Goal: Information Seeking & Learning: Find specific fact

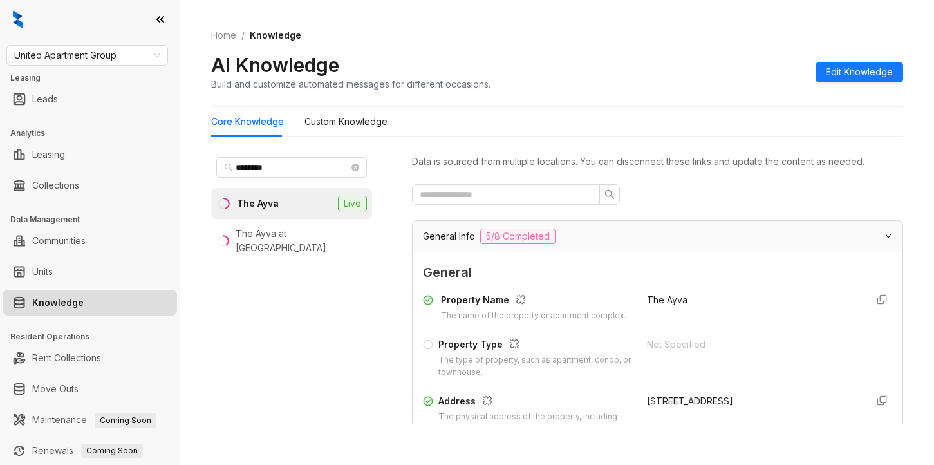
scroll to position [1287, 0]
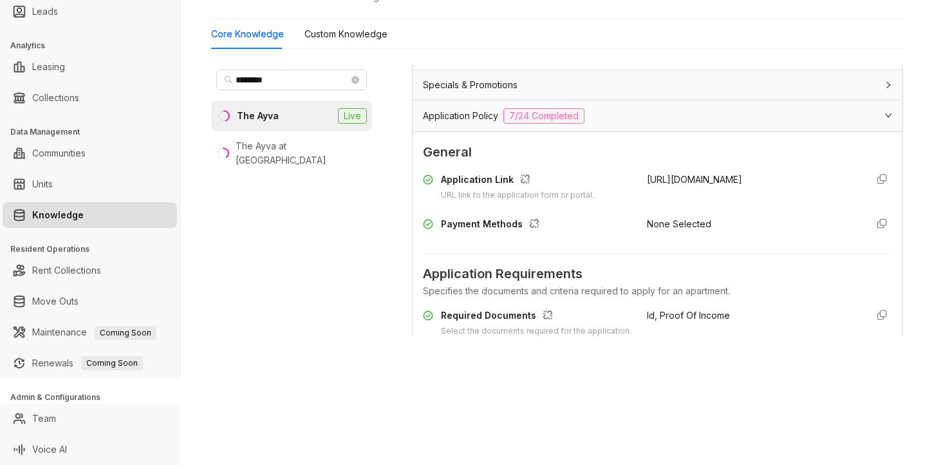
click at [487, 384] on div "United Apartment Group Leasing Leads Analytics Leasing Collections Data Managem…" at bounding box center [467, 232] width 934 height 465
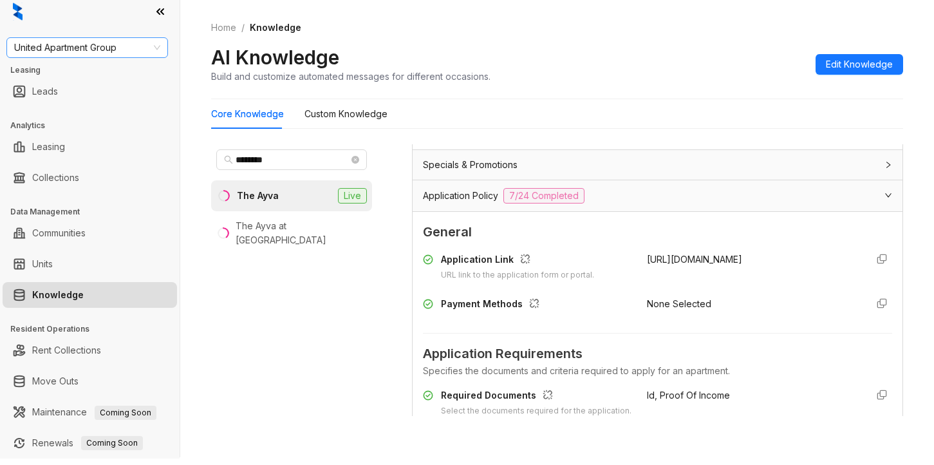
scroll to position [0, 0]
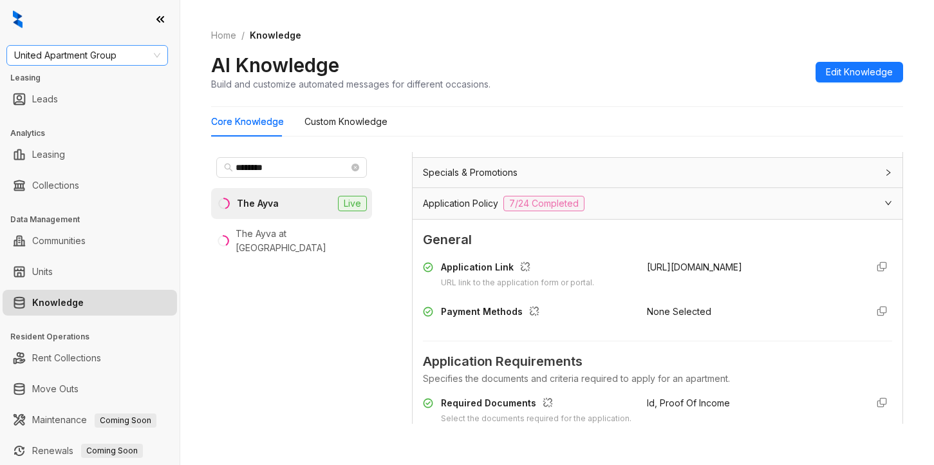
click at [142, 61] on span "United Apartment Group" at bounding box center [87, 55] width 146 height 19
type input "*******"
click at [101, 90] on div "[PERSON_NAME] Residential" at bounding box center [87, 81] width 156 height 21
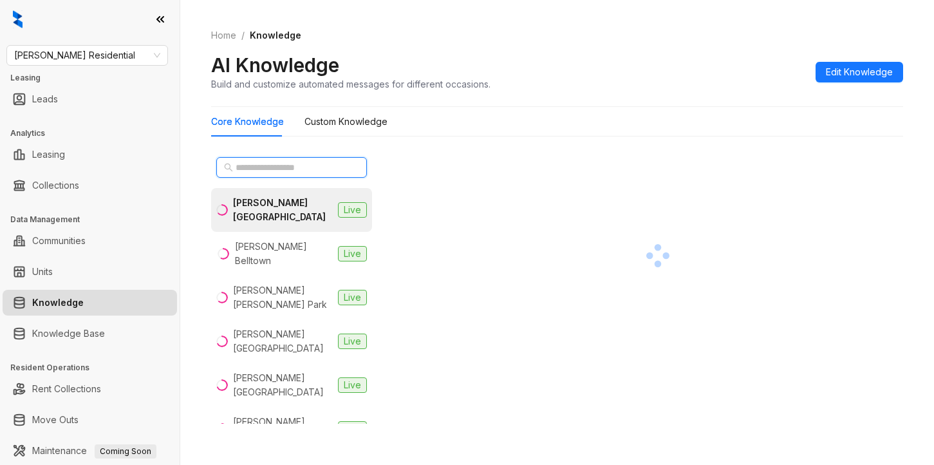
click at [293, 164] on input "text" at bounding box center [292, 167] width 113 height 14
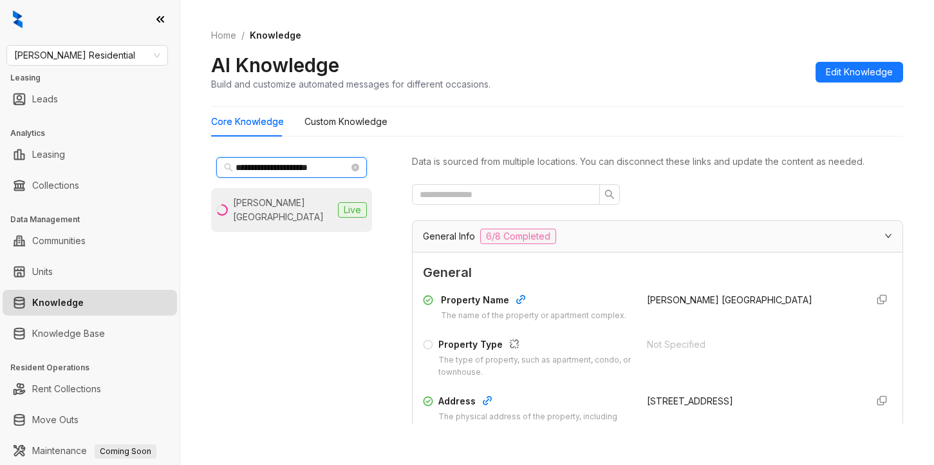
type input "**********"
click at [275, 193] on li "Griffis Mission Valley Live" at bounding box center [291, 210] width 161 height 44
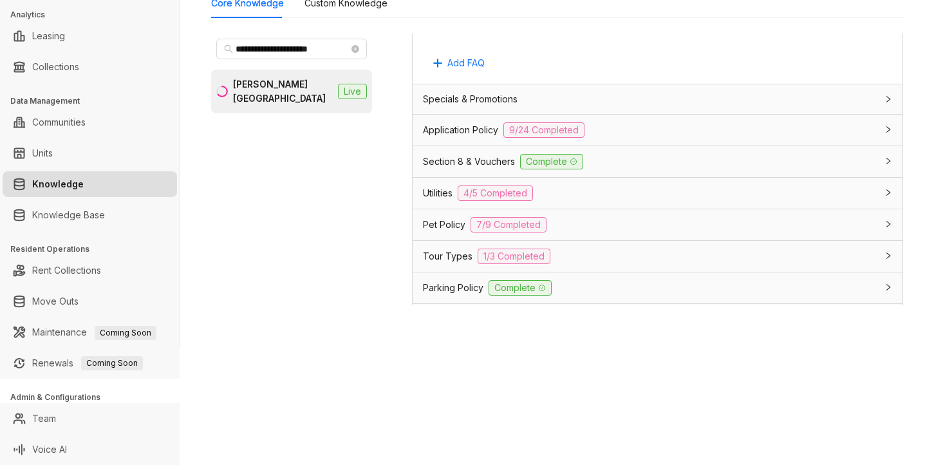
scroll to position [901, 0]
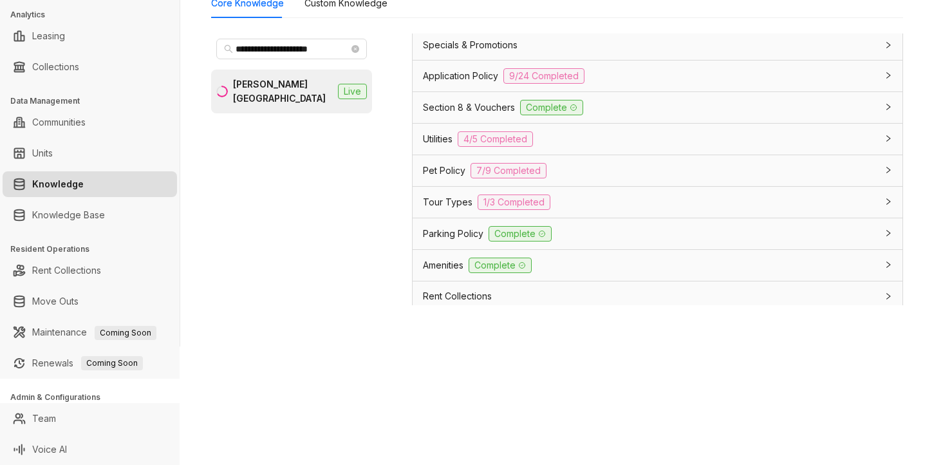
click at [454, 83] on span "Application Policy" at bounding box center [460, 76] width 75 height 14
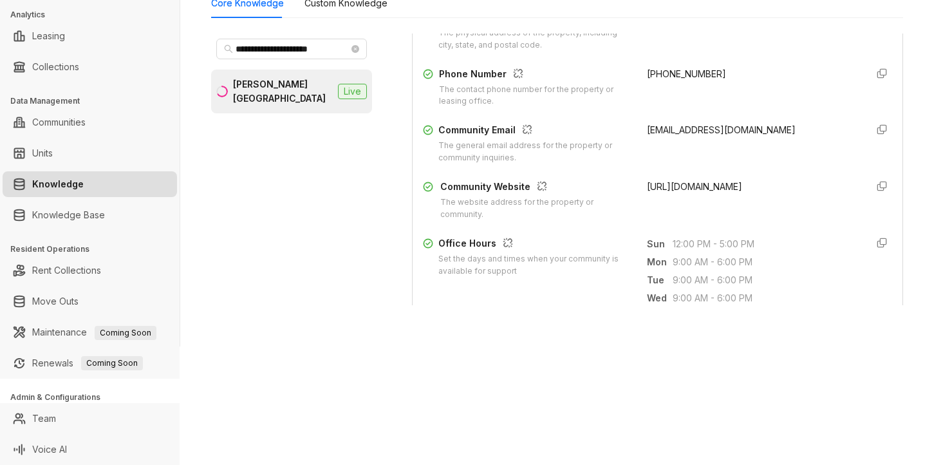
scroll to position [257, 0]
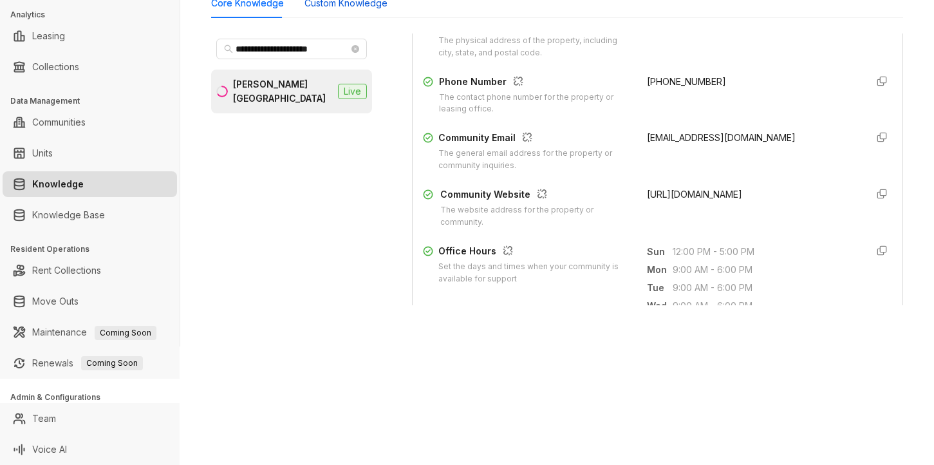
click at [346, 5] on Knowledge "Custom Knowledge" at bounding box center [345, 3] width 83 height 14
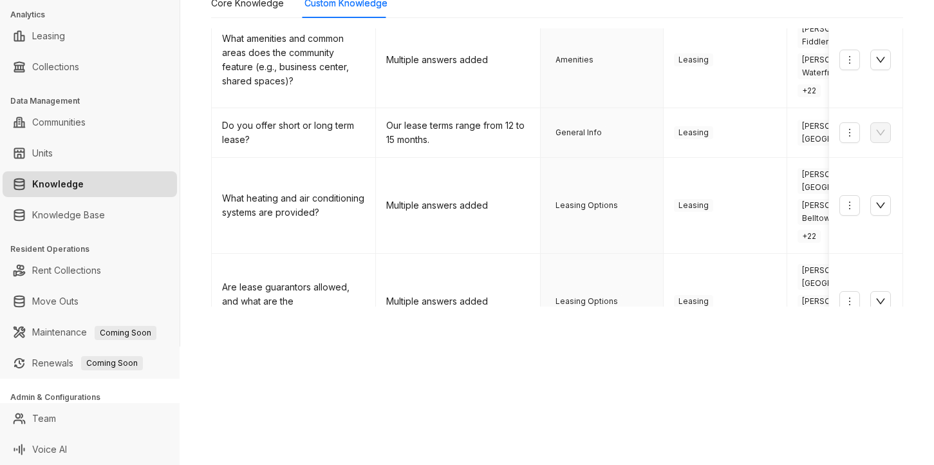
scroll to position [171, 0]
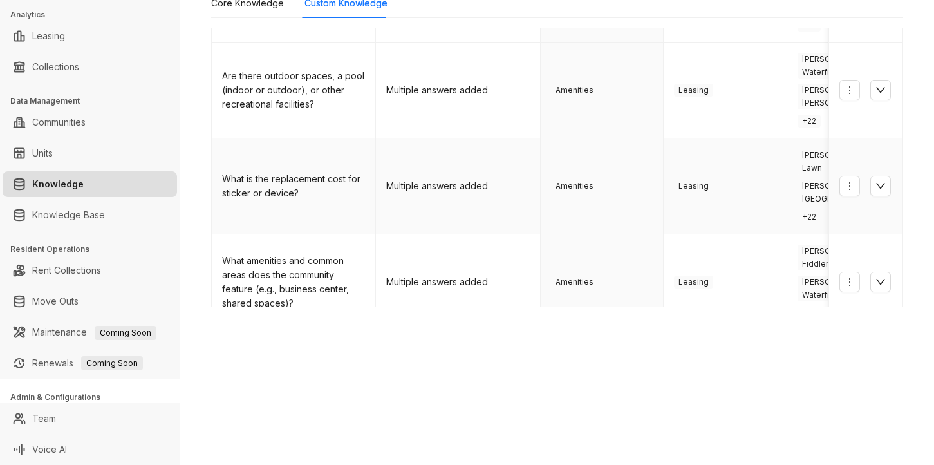
click at [610, 138] on td "Amenities" at bounding box center [602, 186] width 123 height 96
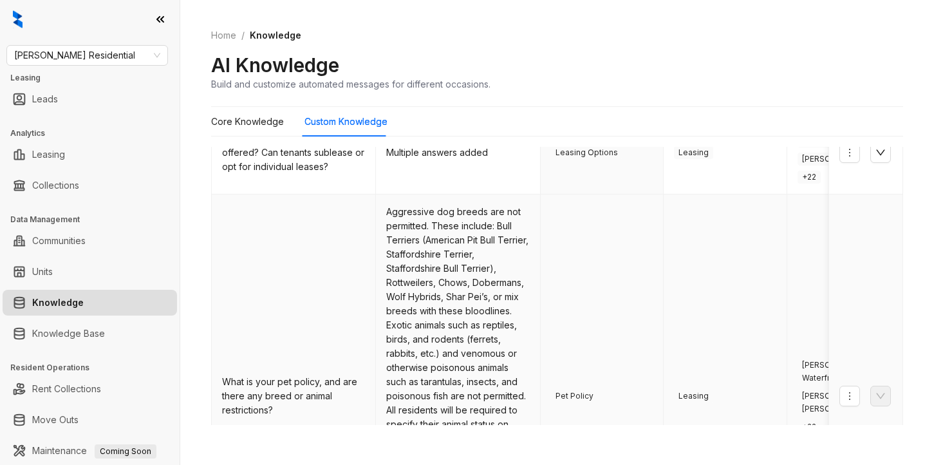
scroll to position [879, 0]
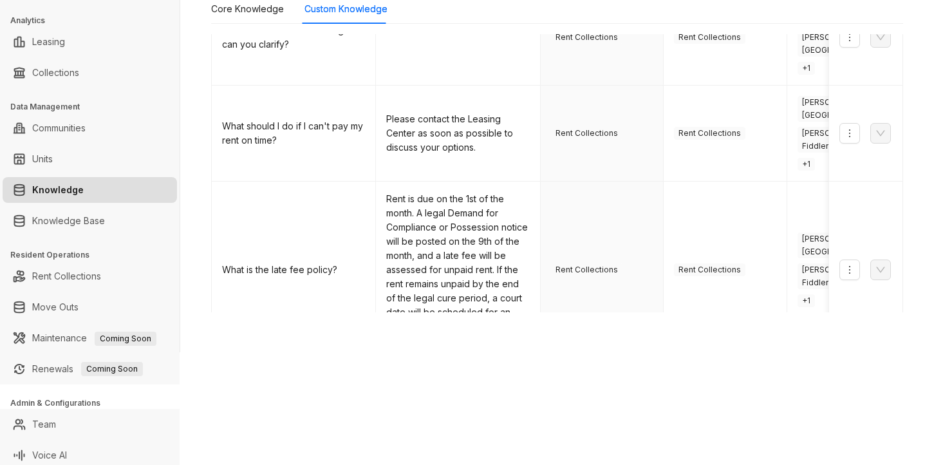
scroll to position [118, 0]
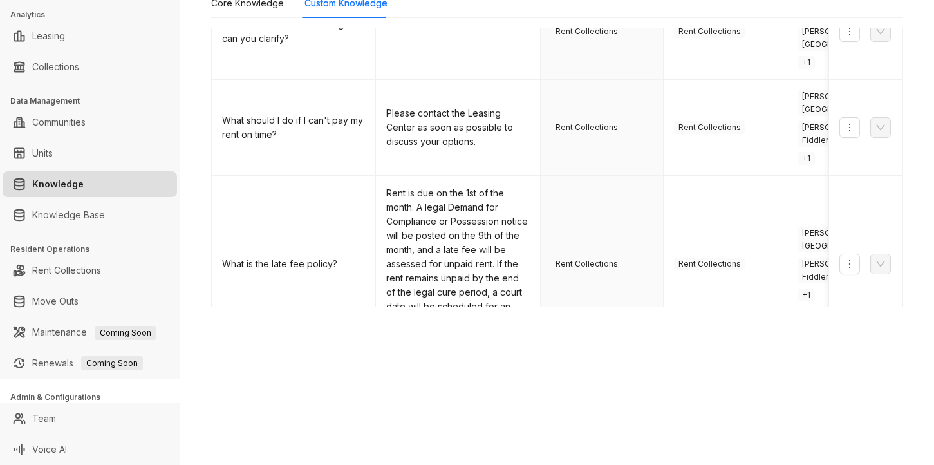
click at [677, 460] on link "3" at bounding box center [686, 469] width 19 height 19
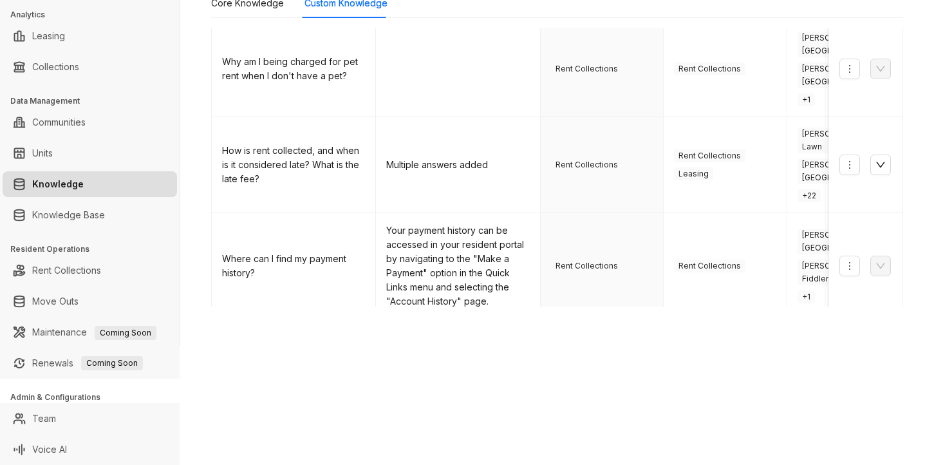
scroll to position [752, 0]
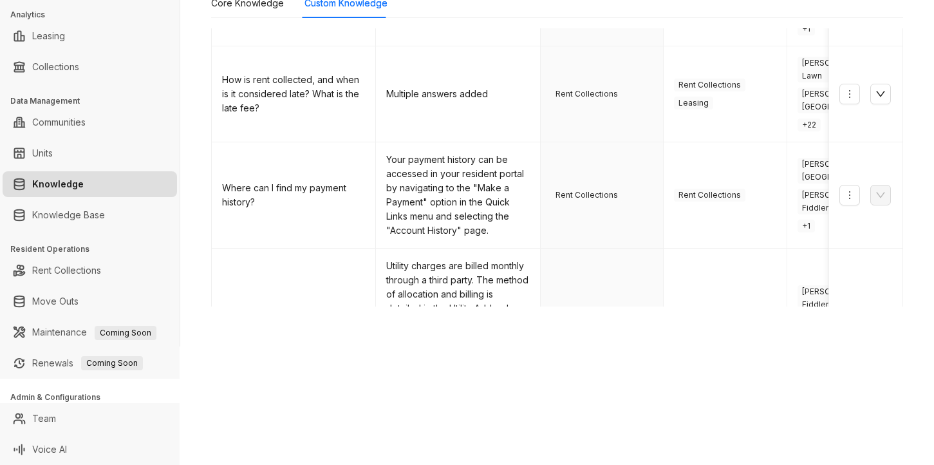
click at [703, 408] on link "4" at bounding box center [712, 417] width 19 height 19
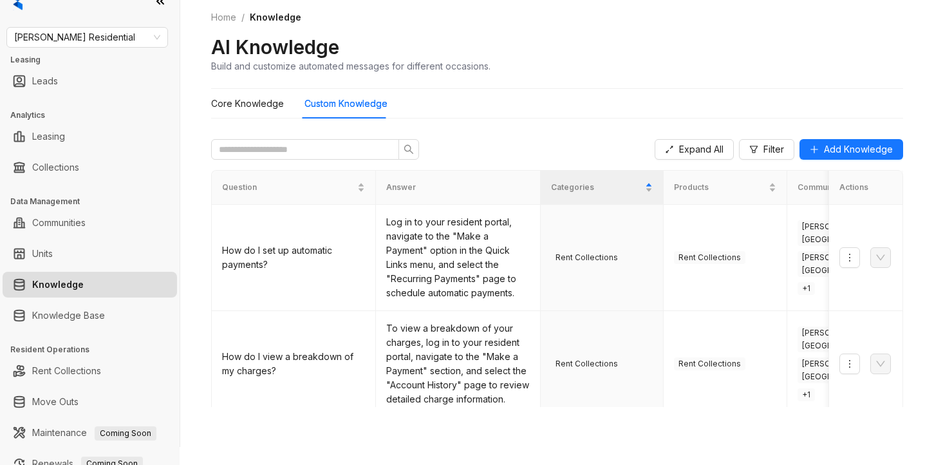
scroll to position [0, 0]
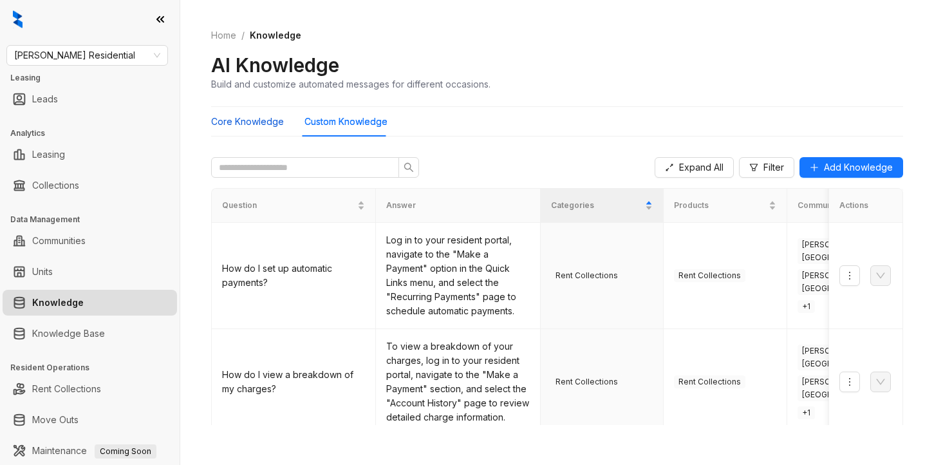
click at [252, 127] on Knowledge "Core Knowledge" at bounding box center [247, 122] width 73 height 14
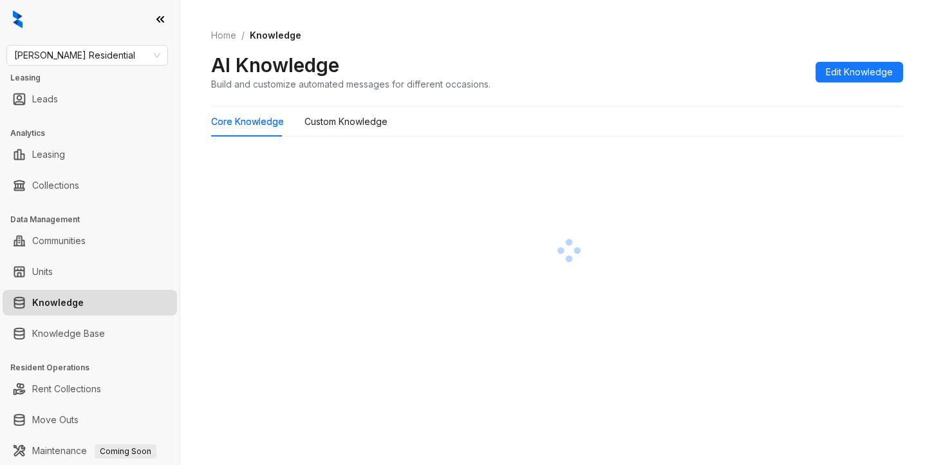
click at [637, 138] on div "Core Knowledge Custom Knowledge" at bounding box center [557, 230] width 692 height 247
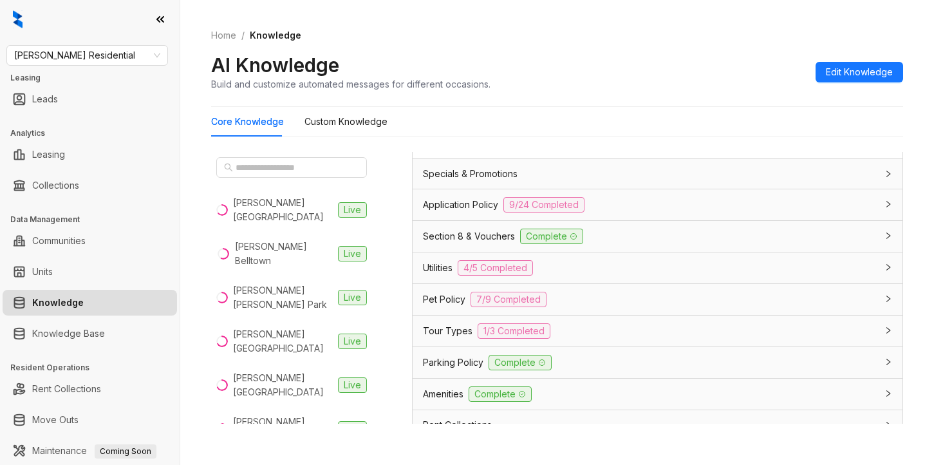
scroll to position [901, 0]
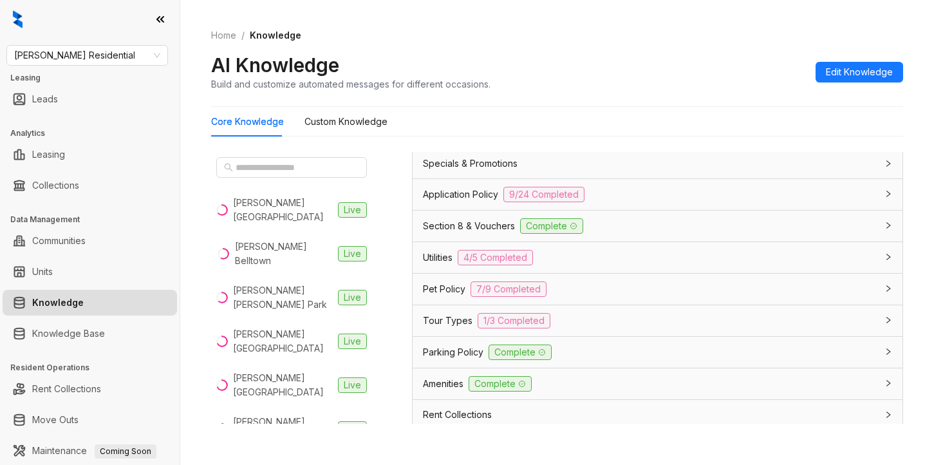
click at [481, 201] on span "Application Policy" at bounding box center [460, 194] width 75 height 14
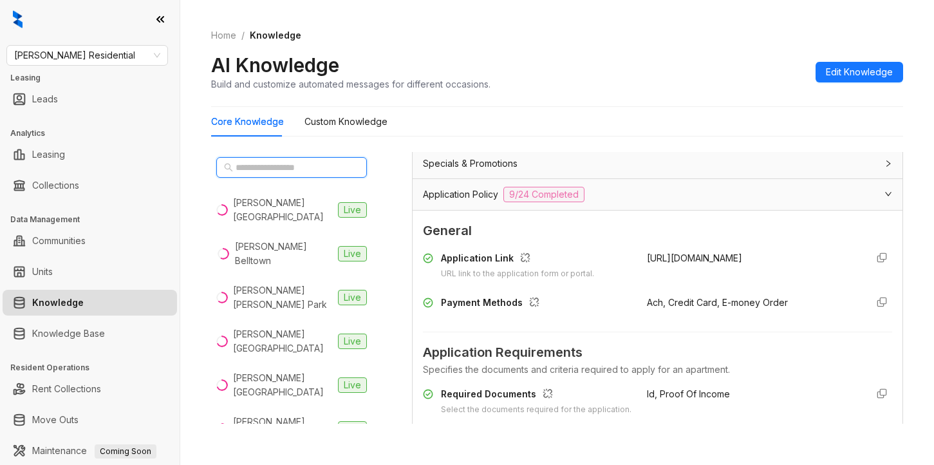
click at [261, 162] on input "text" at bounding box center [292, 167] width 113 height 14
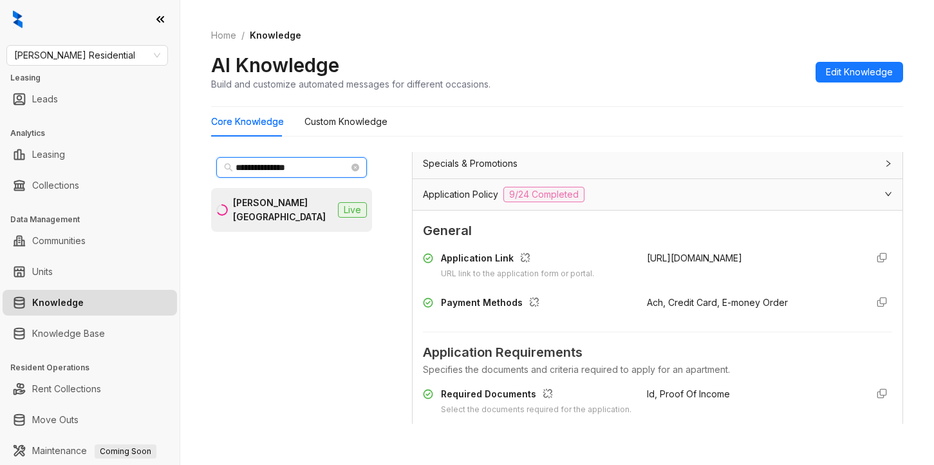
type input "**********"
click at [269, 208] on div "Griffis Mission Valley" at bounding box center [283, 210] width 100 height 28
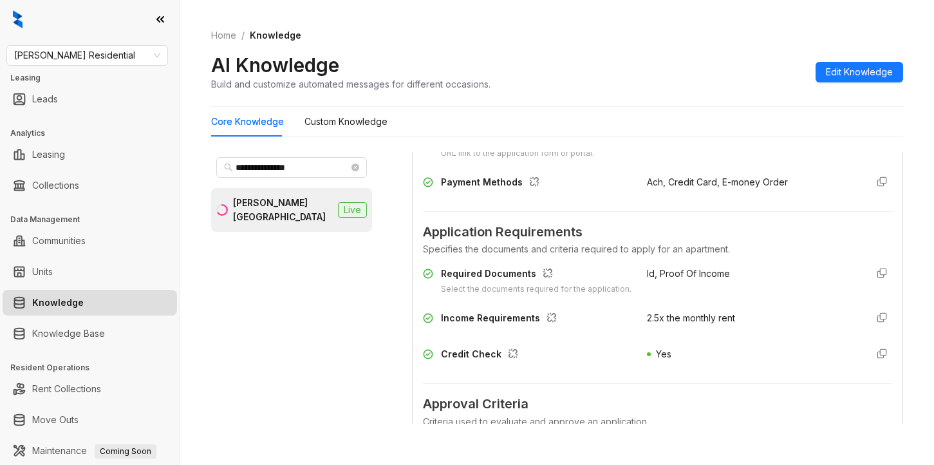
scroll to position [966, 0]
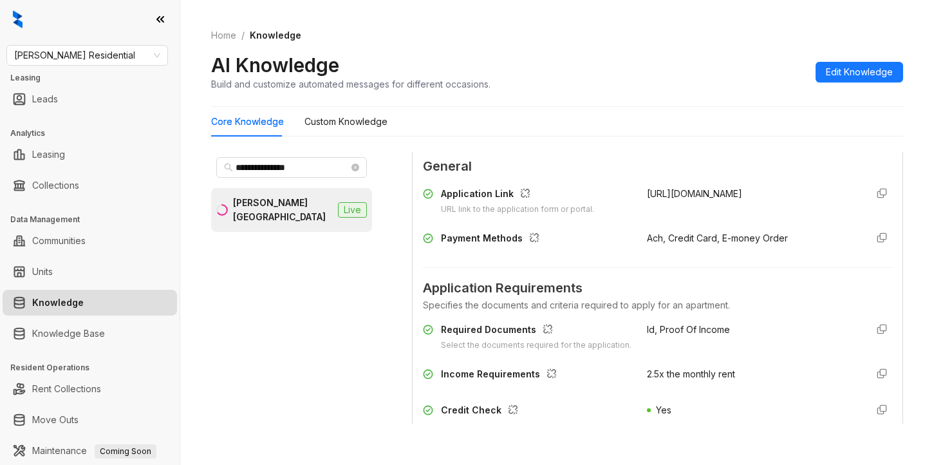
drag, startPoint x: 634, startPoint y: 208, endPoint x: 656, endPoint y: 222, distance: 26.1
click at [680, 216] on div "https://griffisresidential.com/property/mission-valley/" at bounding box center [751, 201] width 209 height 29
copy span "https://griffisresidential.com/property/mission-valley/"
click at [631, 70] on div "AI Knowledge Build and customize automated messages for different occasions. Ed…" at bounding box center [557, 72] width 692 height 38
drag, startPoint x: 645, startPoint y: 354, endPoint x: 639, endPoint y: 341, distance: 14.1
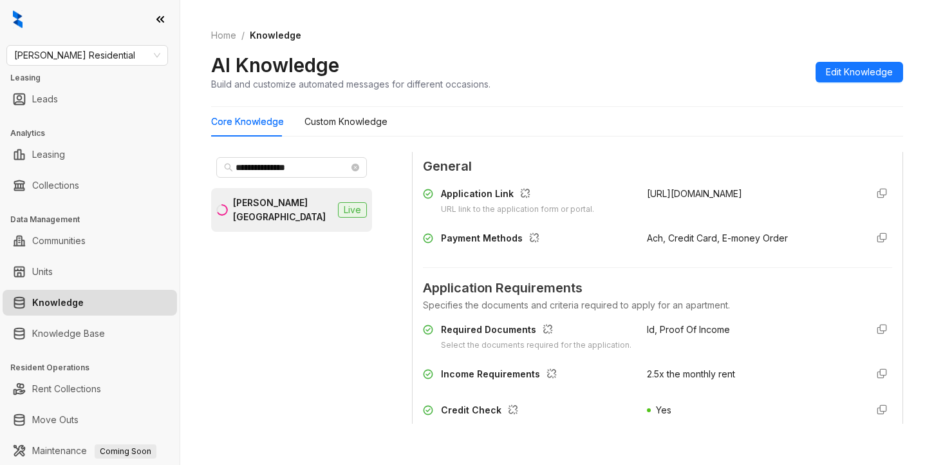
click at [647, 351] on div "Id, Proof Of Income" at bounding box center [751, 336] width 209 height 29
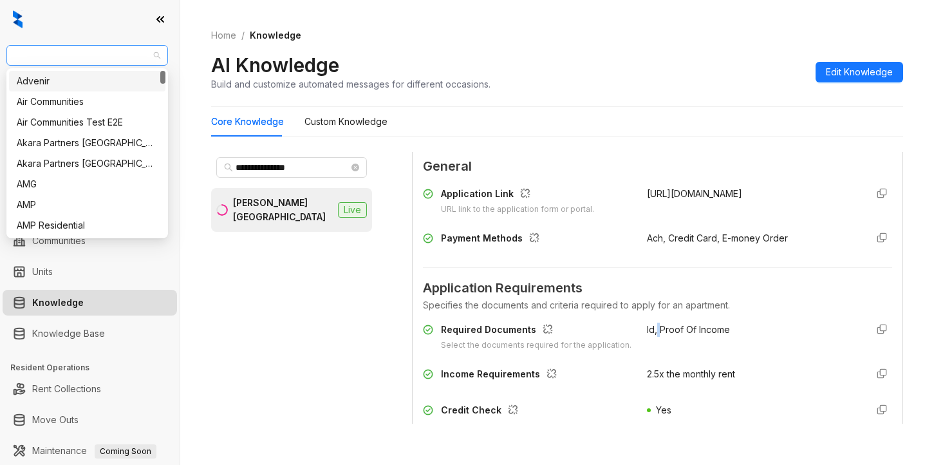
drag, startPoint x: 105, startPoint y: 56, endPoint x: 26, endPoint y: 46, distance: 79.1
click at [26, 46] on span "Griffis Residential" at bounding box center [87, 55] width 146 height 19
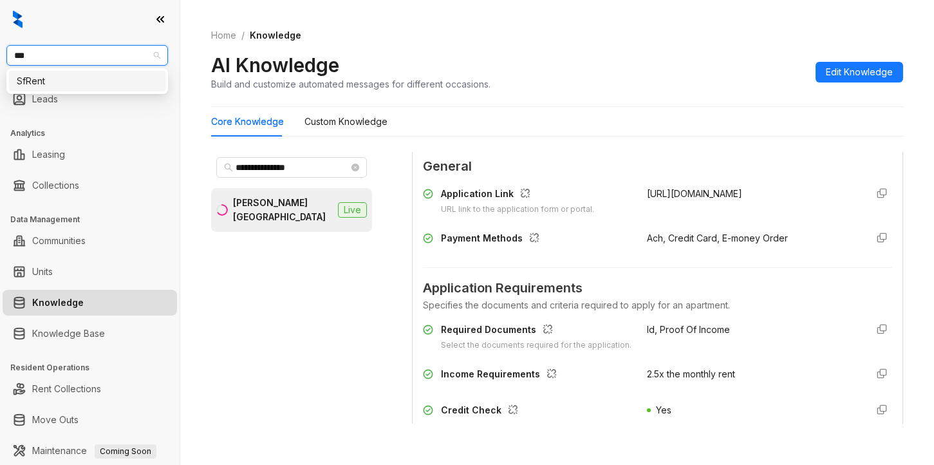
type input "****"
click at [38, 86] on div "SfRent" at bounding box center [87, 81] width 141 height 14
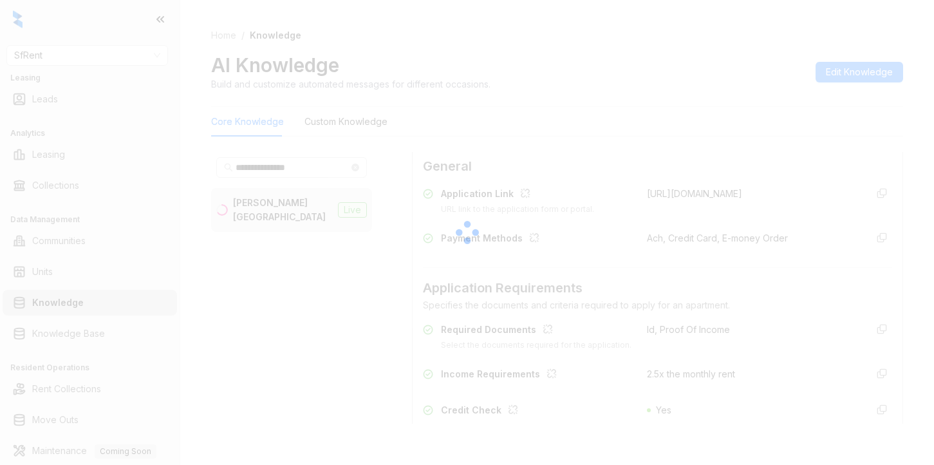
click at [630, 118] on div at bounding box center [467, 232] width 934 height 465
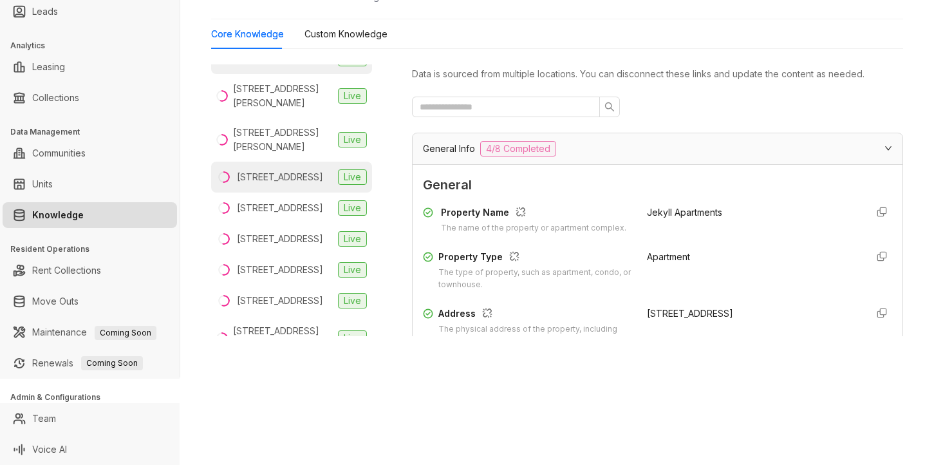
scroll to position [55, 0]
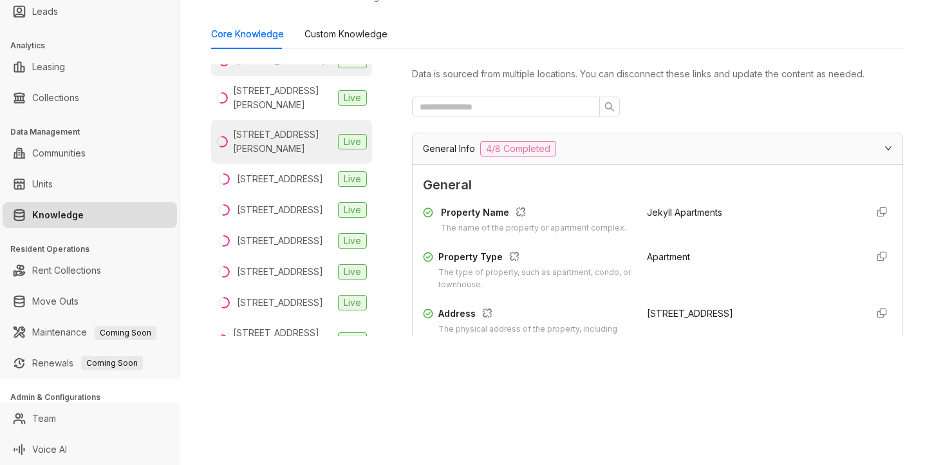
click at [260, 142] on div "[STREET_ADDRESS][PERSON_NAME]" at bounding box center [283, 141] width 100 height 28
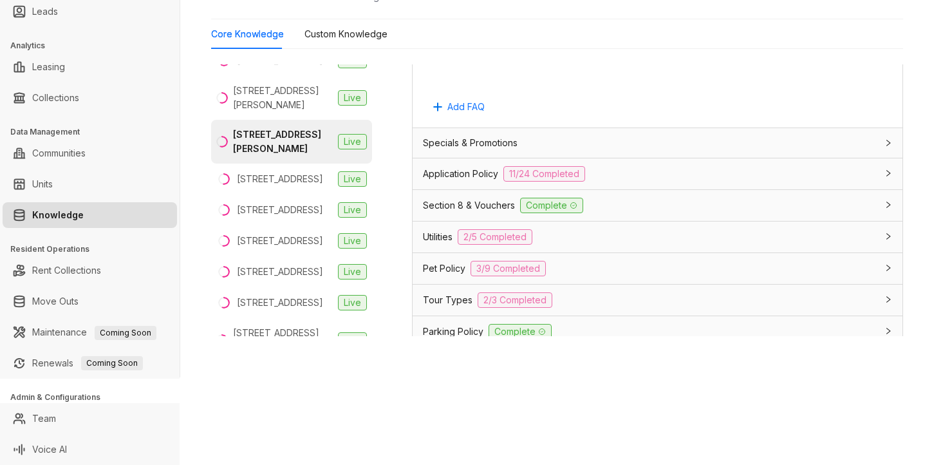
scroll to position [831, 0]
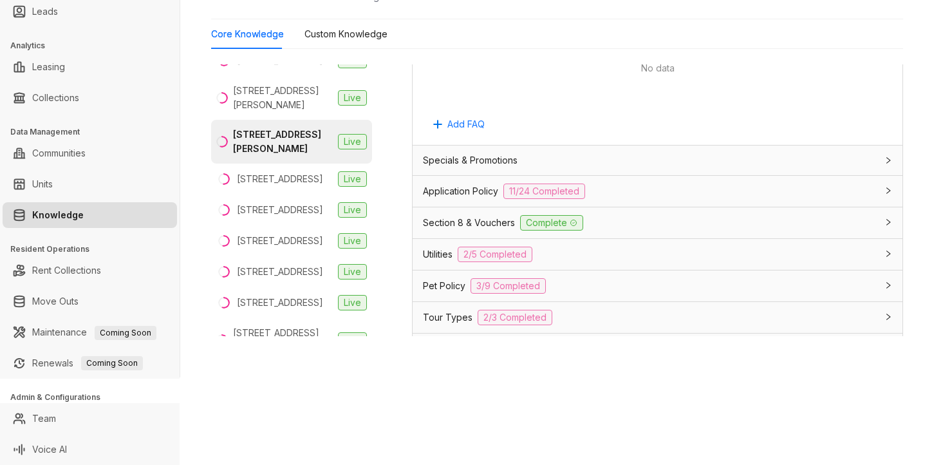
click at [440, 198] on span "Application Policy" at bounding box center [460, 191] width 75 height 14
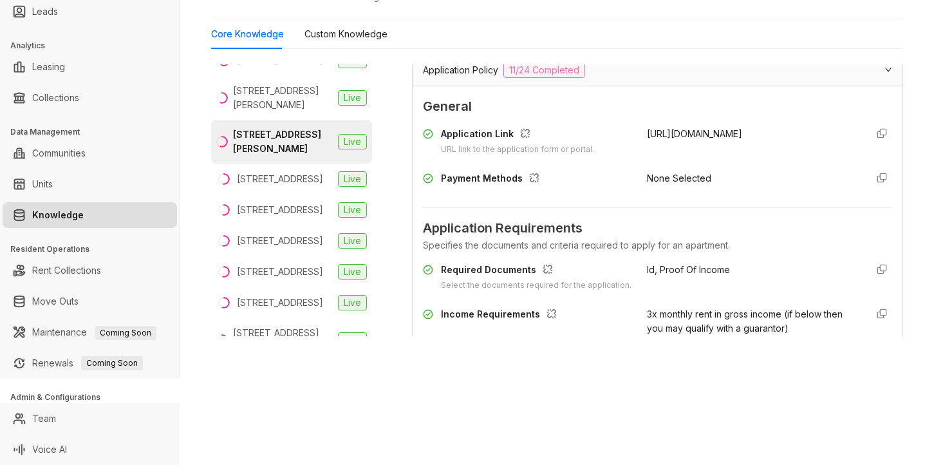
scroll to position [1024, 0]
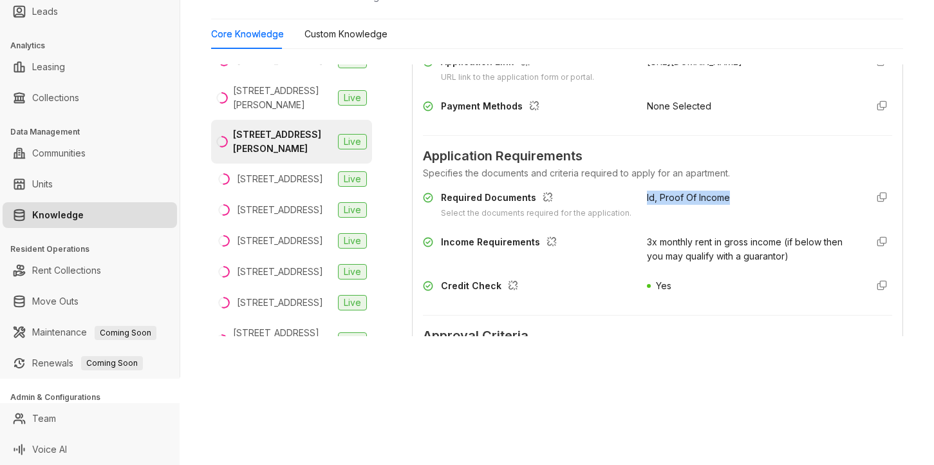
drag, startPoint x: 628, startPoint y: 205, endPoint x: 740, endPoint y: 212, distance: 112.9
click at [740, 212] on div "Required Documents Select the documents required for the application. Id, Proof…" at bounding box center [657, 205] width 469 height 29
click at [595, 114] on div "Payment Methods" at bounding box center [527, 109] width 209 height 21
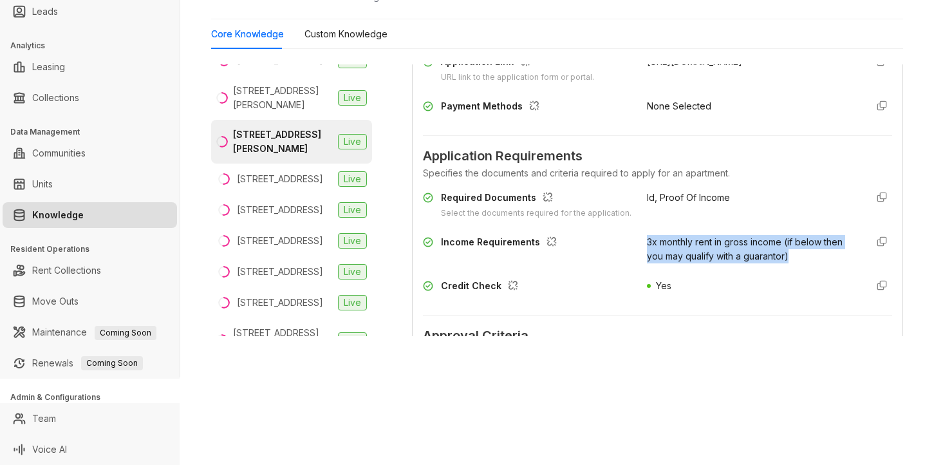
drag, startPoint x: 631, startPoint y: 263, endPoint x: 801, endPoint y: 287, distance: 171.6
click at [801, 263] on div "Income Requirements 3x monthly rent in gross income (if below then you may qual…" at bounding box center [657, 249] width 469 height 28
copy span "3x monthly rent in gross income (if below then you may qualify with a guarantor)"
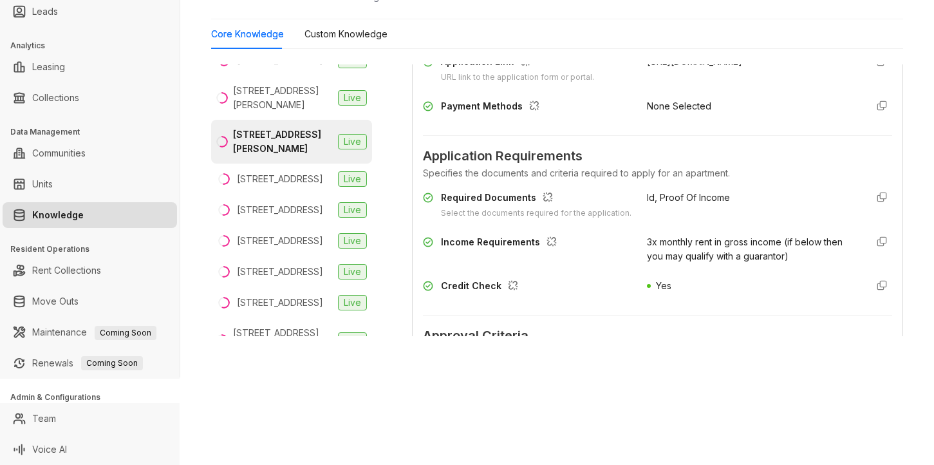
click at [619, 217] on div "Required Documents Select the documents required for the application. Id, Proof…" at bounding box center [657, 205] width 469 height 29
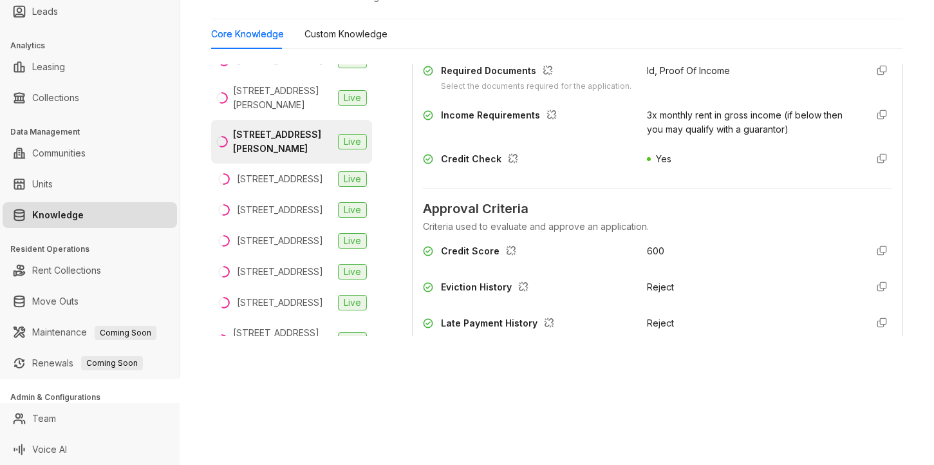
scroll to position [1217, 0]
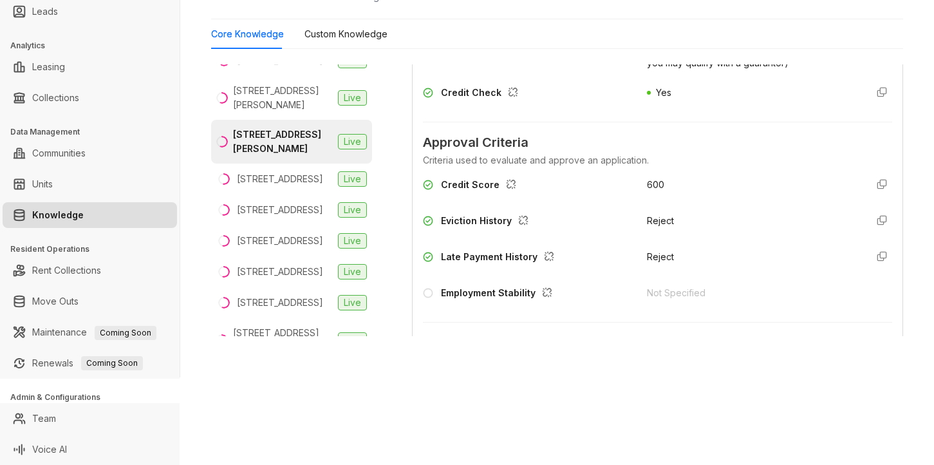
click at [612, 153] on span "Approval Criteria" at bounding box center [657, 143] width 469 height 20
click at [575, 106] on div "Credit Check" at bounding box center [527, 96] width 209 height 21
click at [756, 234] on div "Reject" at bounding box center [751, 224] width 209 height 21
click at [725, 192] on div "600" at bounding box center [751, 185] width 209 height 14
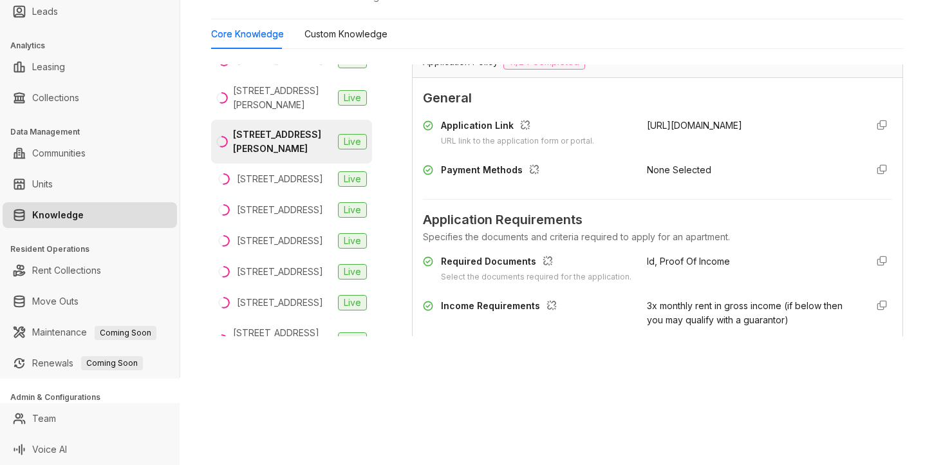
scroll to position [960, 0]
drag, startPoint x: 631, startPoint y: 136, endPoint x: 714, endPoint y: 133, distance: 83.7
click at [714, 133] on div "Application Link URL link to the application form or portal. https://sfrent.net/" at bounding box center [657, 133] width 469 height 29
copy span "https://sfrent.net/"
click at [745, 230] on span "Application Requirements" at bounding box center [657, 220] width 469 height 20
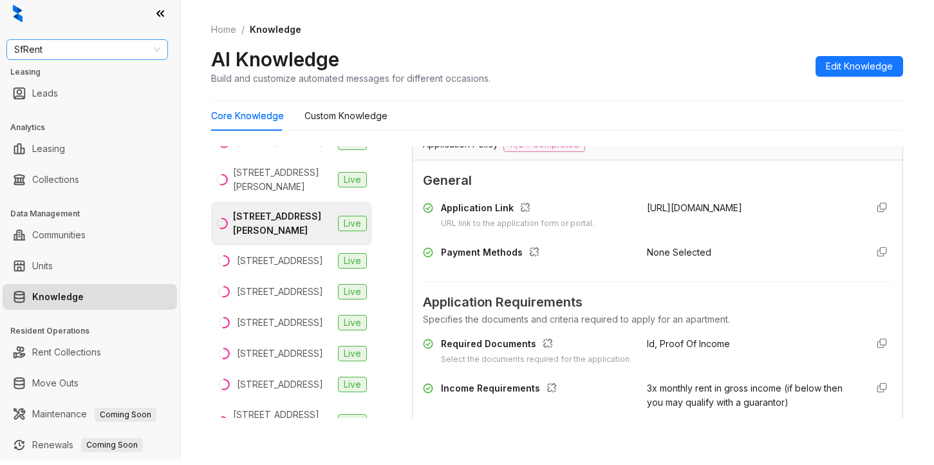
scroll to position [0, 0]
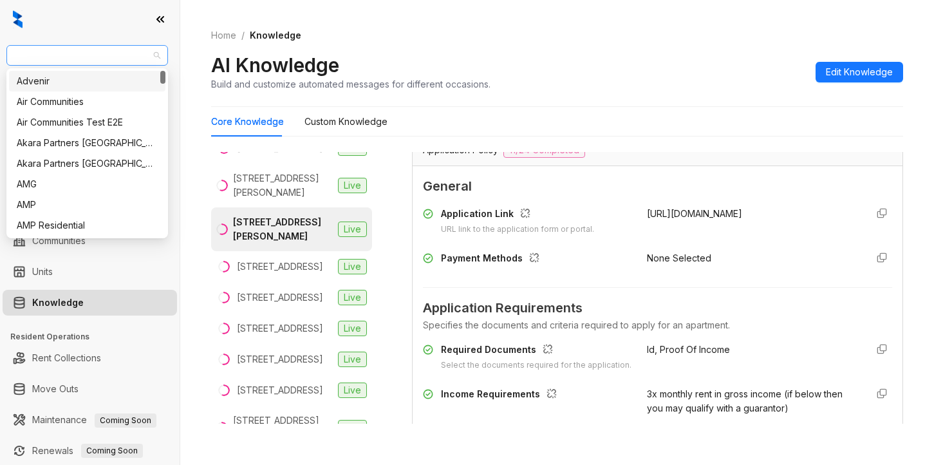
click at [117, 53] on span "SfRent" at bounding box center [87, 55] width 146 height 19
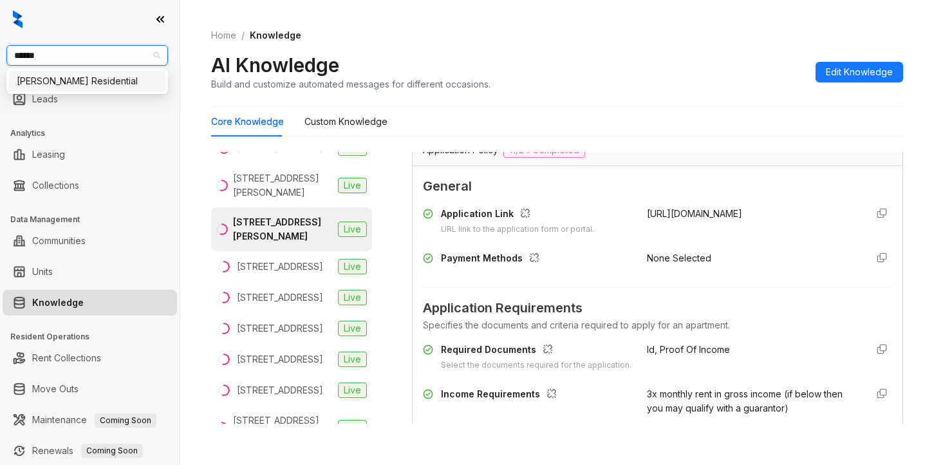
type input "*******"
click at [96, 74] on div "Griffis Residential" at bounding box center [87, 81] width 141 height 14
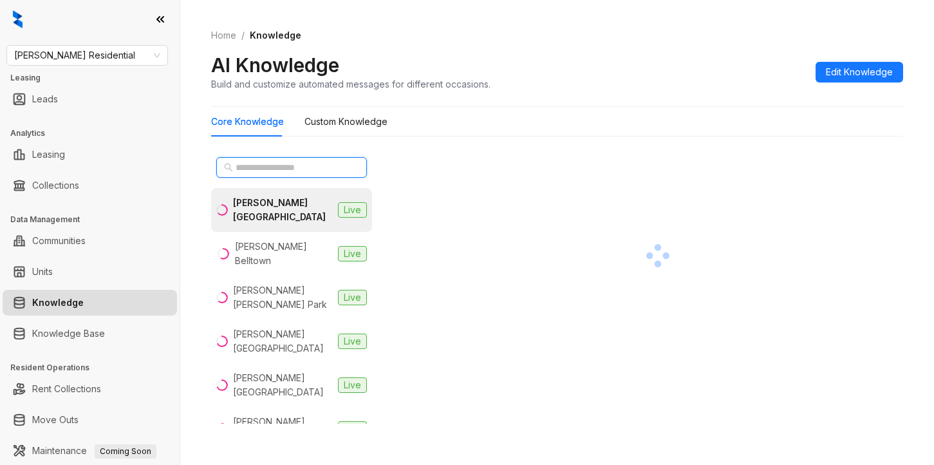
click at [283, 167] on input "text" at bounding box center [292, 167] width 113 height 14
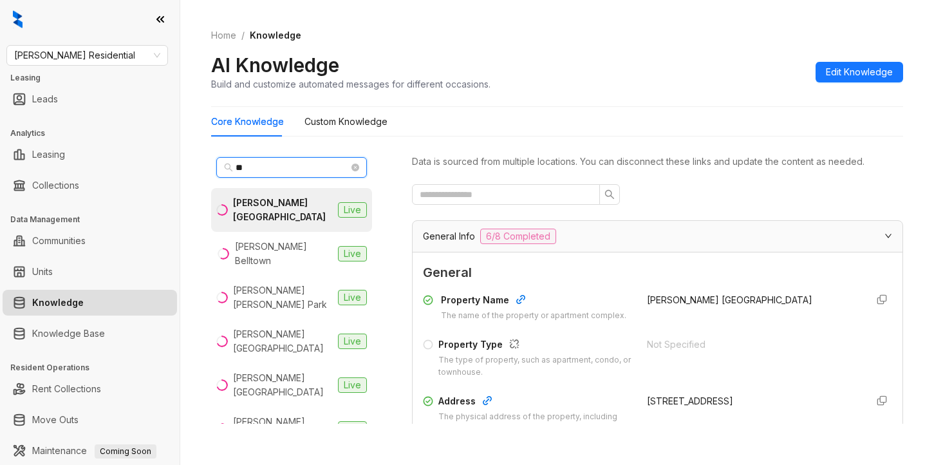
type input "*"
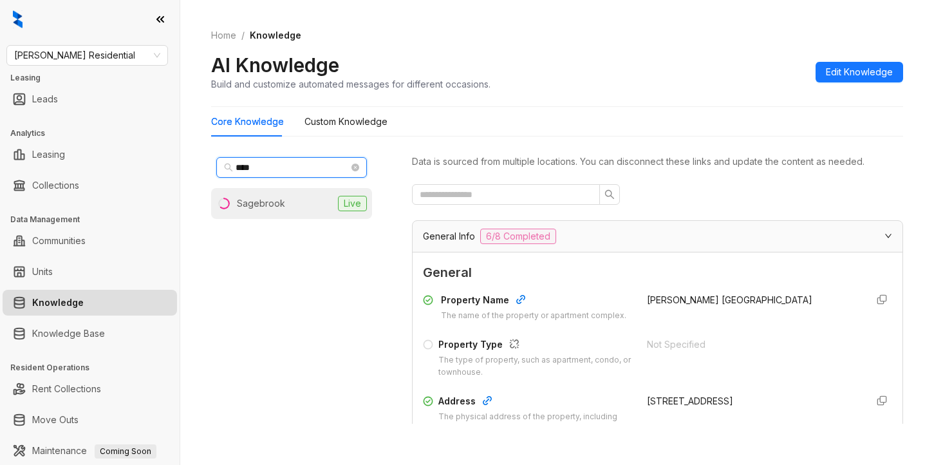
type input "****"
click at [268, 212] on li "Sagebrook Live" at bounding box center [291, 203] width 161 height 31
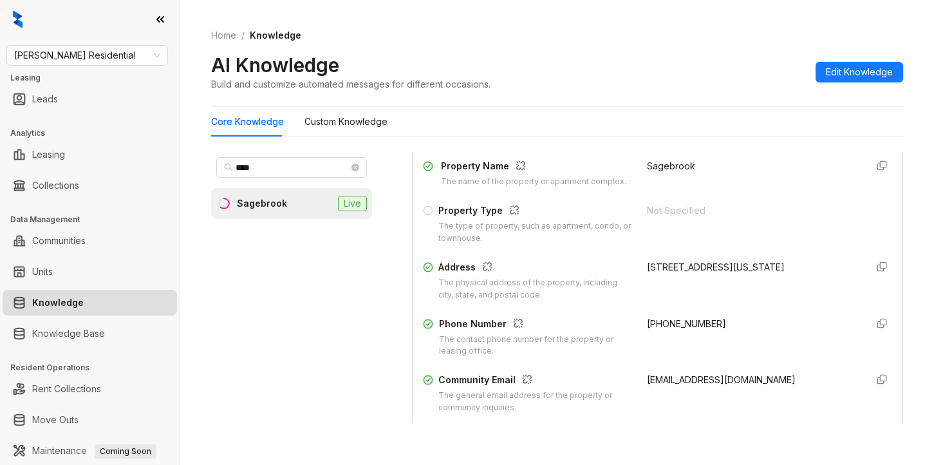
scroll to position [193, 0]
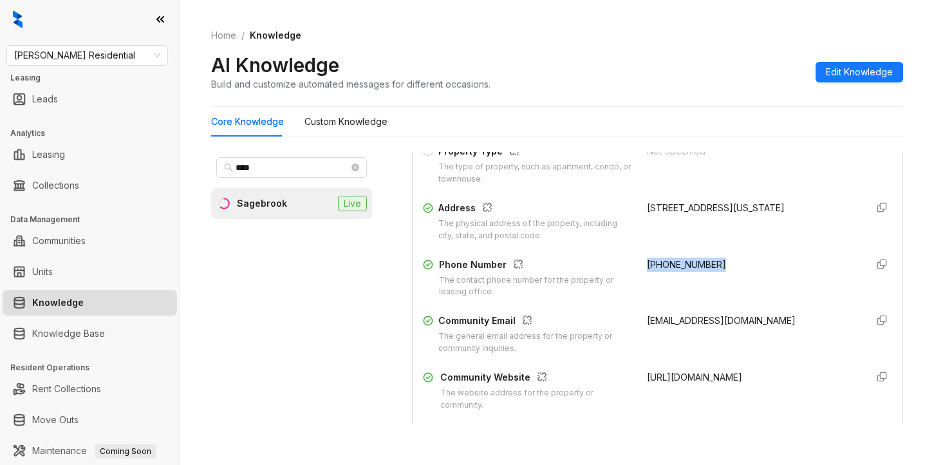
drag, startPoint x: 633, startPoint y: 278, endPoint x: 709, endPoint y: 287, distance: 76.5
click at [731, 285] on div "(720) 513-2742" at bounding box center [751, 277] width 209 height 41
copy span "(720) 513-2742"
click at [647, 270] on span "(720) 513-2742" at bounding box center [686, 264] width 79 height 11
drag, startPoint x: 635, startPoint y: 274, endPoint x: 718, endPoint y: 275, distance: 83.7
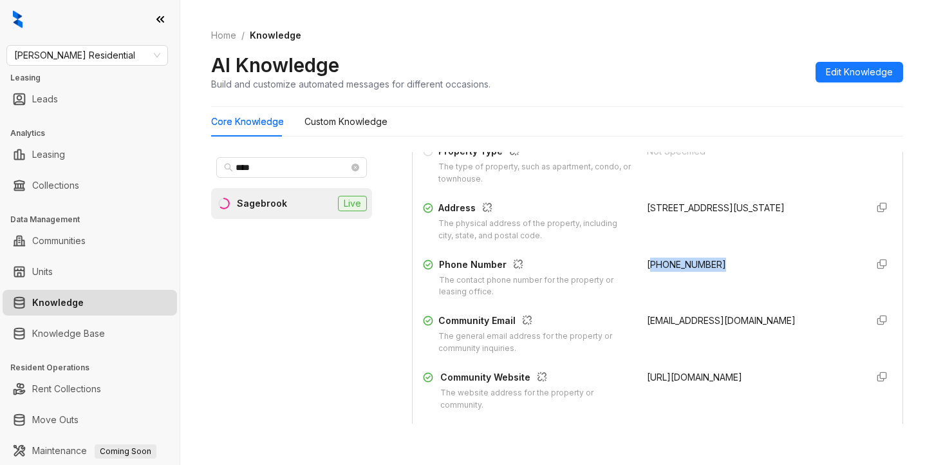
click at [718, 275] on div "(720) 513-2742" at bounding box center [751, 277] width 209 height 41
drag, startPoint x: 711, startPoint y: 275, endPoint x: 631, endPoint y: 277, distance: 79.2
click at [631, 277] on div "Phone Number The contact phone number for the property or leasing office. (720)…" at bounding box center [657, 277] width 469 height 41
copy span "(720) 513-2742"
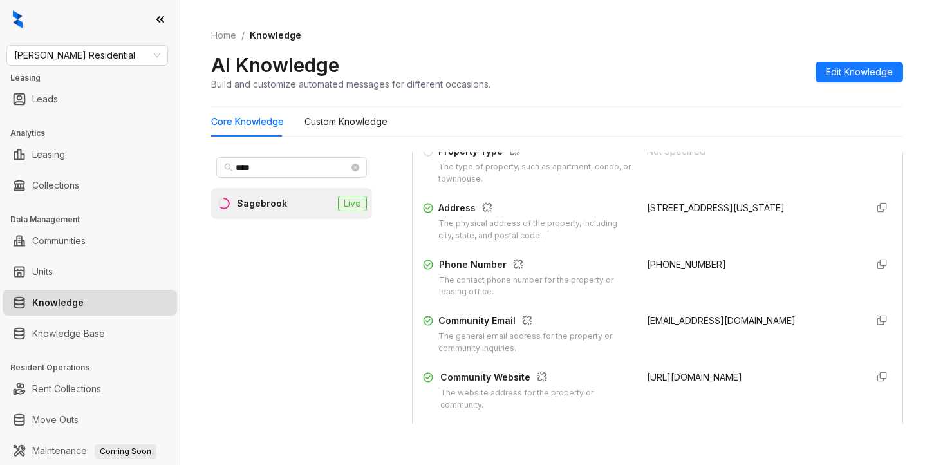
click at [692, 104] on div "Home / Knowledge AI Knowledge Build and customize automated messages for differ…" at bounding box center [557, 60] width 692 height 94
drag, startPoint x: 678, startPoint y: 51, endPoint x: 652, endPoint y: 47, distance: 26.7
click at [678, 51] on div "Home / Knowledge AI Knowledge Build and customize automated messages for differ…" at bounding box center [557, 60] width 692 height 94
click at [103, 54] on span "Griffis Residential" at bounding box center [87, 55] width 146 height 19
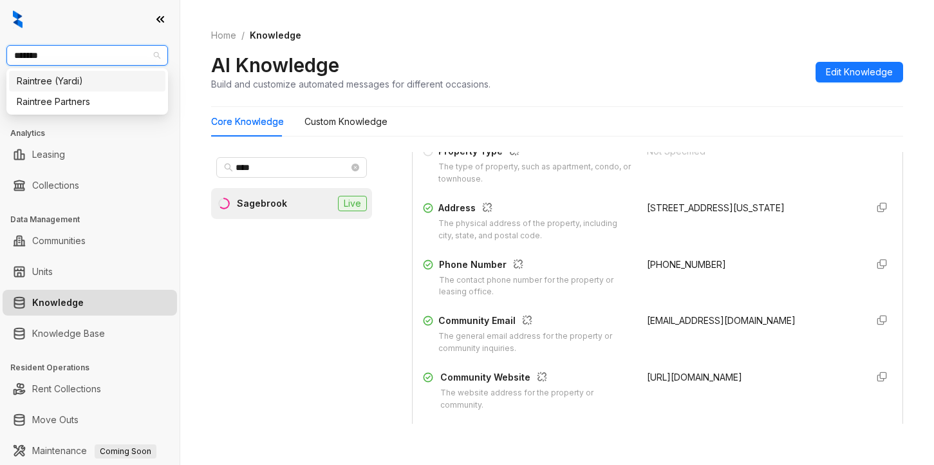
type input "********"
click at [81, 98] on div "Raintree Partners" at bounding box center [87, 102] width 141 height 14
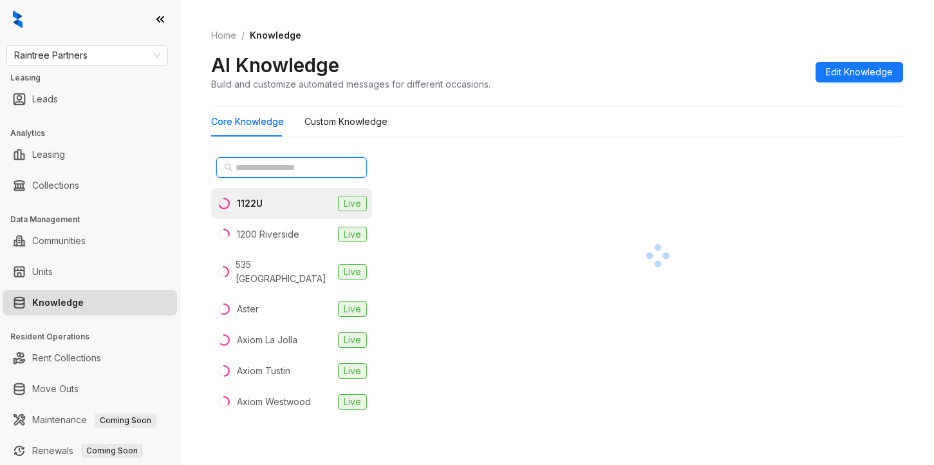
click at [246, 172] on input "text" at bounding box center [292, 167] width 113 height 14
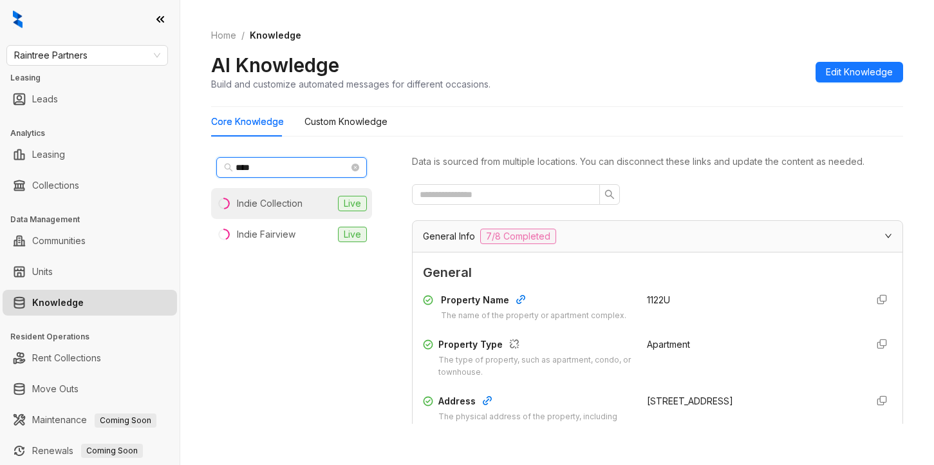
type input "****"
click at [259, 205] on div "Indie Collection" at bounding box center [270, 203] width 66 height 14
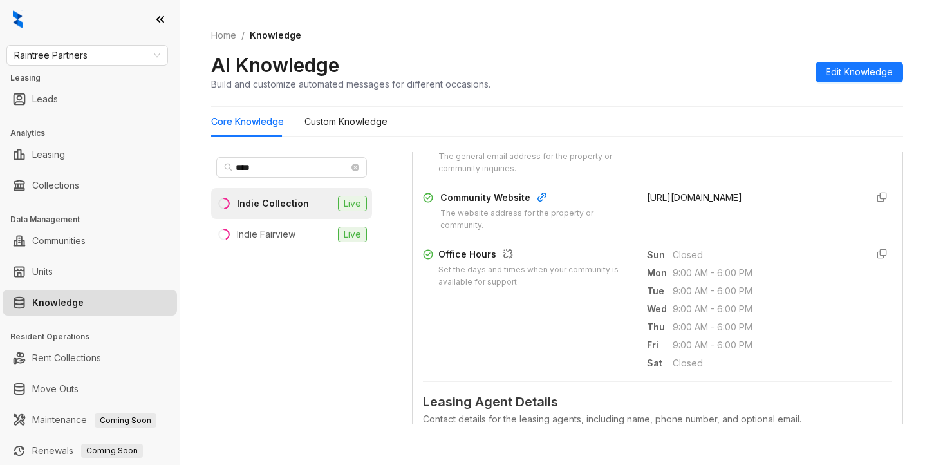
scroll to position [386, 0]
